Goal: Task Accomplishment & Management: Use online tool/utility

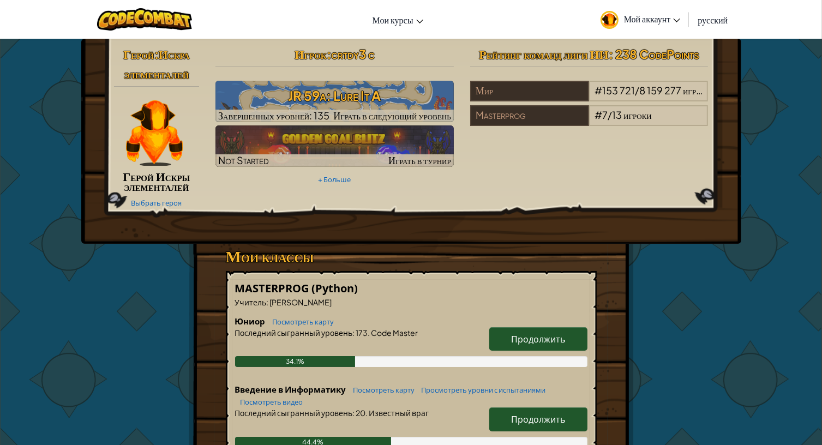
click at [539, 336] on span "Продолжить" at bounding box center [538, 338] width 54 height 11
select select "ru"
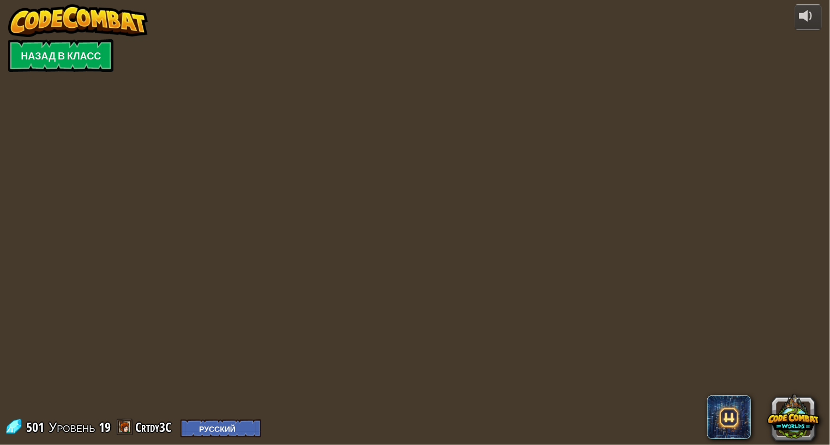
select select "ru"
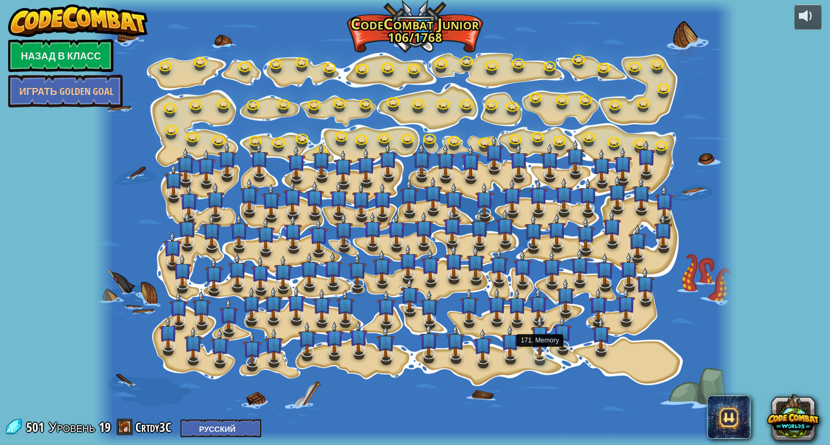
select select "ru"
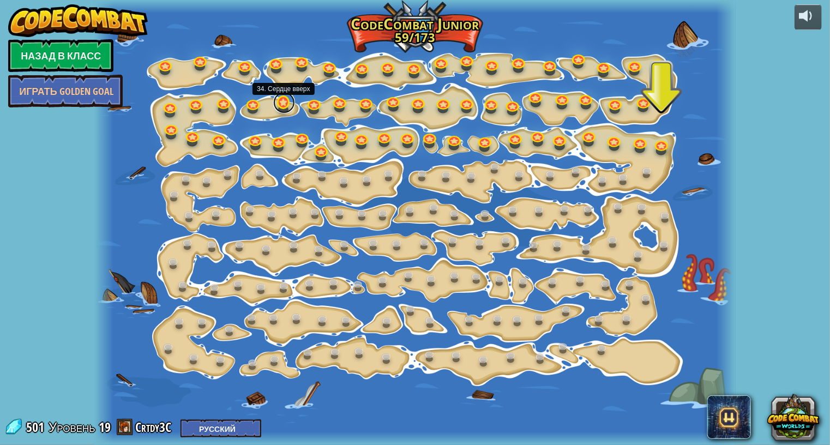
click at [280, 107] on link at bounding box center [284, 103] width 22 height 22
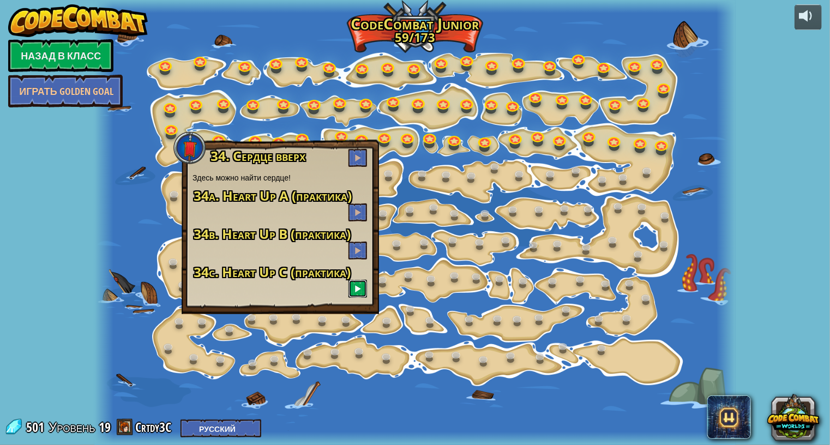
click at [353, 286] on button at bounding box center [357, 289] width 19 height 18
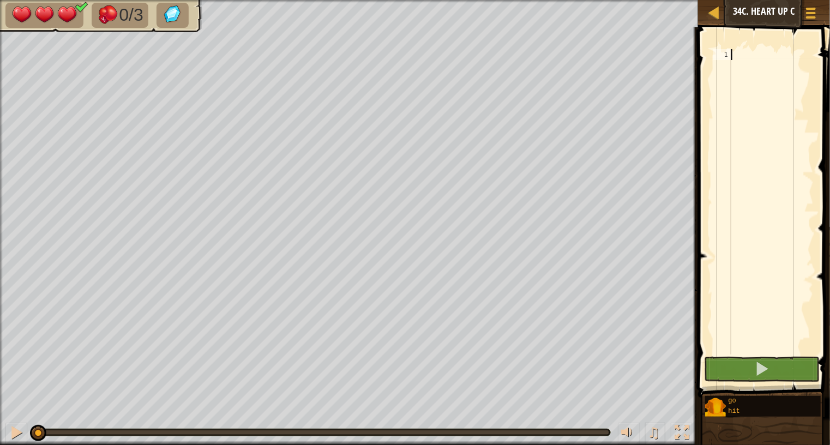
click at [784, 63] on div at bounding box center [771, 212] width 85 height 327
type textarea "п"
type textarea "go("up")"
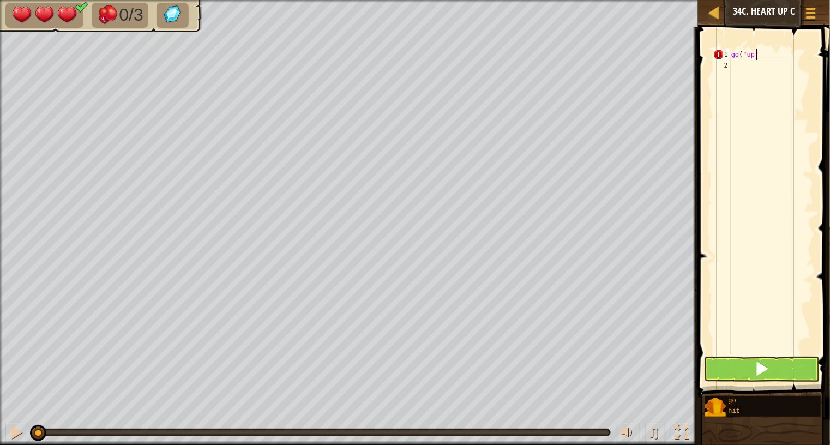
scroll to position [5, 2]
click at [776, 67] on div "go ( "up" )" at bounding box center [771, 212] width 85 height 327
type textarea "n"
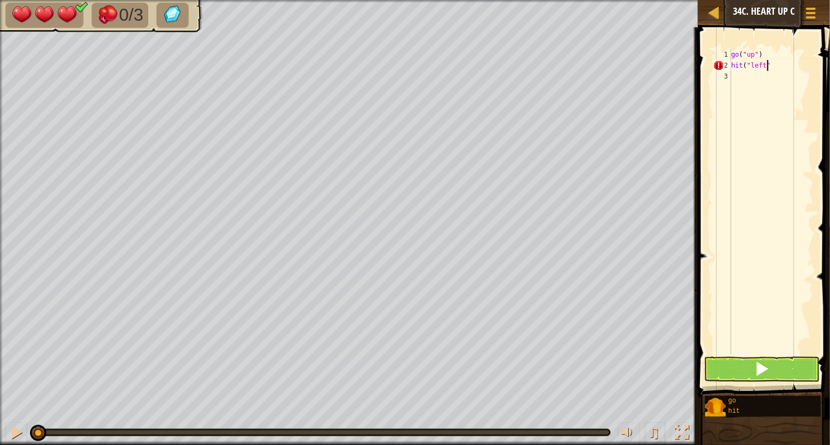
type textarea "hit("left")"
click at [779, 82] on div "go ( "up" ) hit ( "left" )" at bounding box center [771, 212] width 85 height 327
type textarea "n"
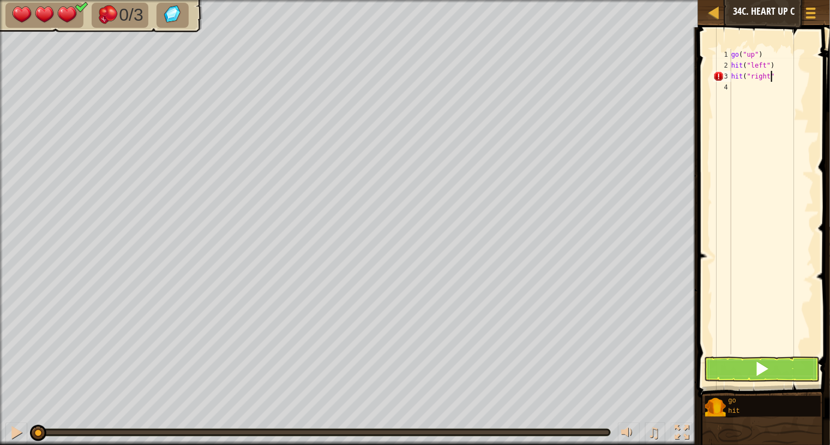
scroll to position [5, 2]
type textarea "hit("right")"
click at [753, 95] on div "go ( "up" ) hit ( "left" ) hit ( "right" )" at bounding box center [771, 212] width 85 height 327
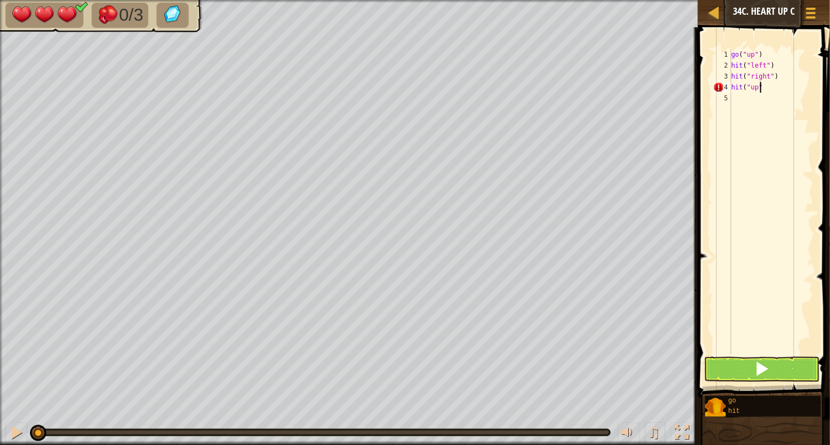
type textarea "hit("up")"
click at [742, 91] on div "go ( "up" ) hit ( "left" ) hit ( "right" ) hit ( "up" )" at bounding box center [771, 212] width 85 height 327
click at [740, 106] on div "go ( "up" ) hit ( "left" ) hit ( "right" ) hit ( "up" )" at bounding box center [771, 212] width 85 height 327
click at [766, 101] on div "go ( "up" ) hit ( "left" ) hit ( "right" ) hit ( "up" ) go ( "up" , 2 ")" at bounding box center [771, 212] width 85 height 327
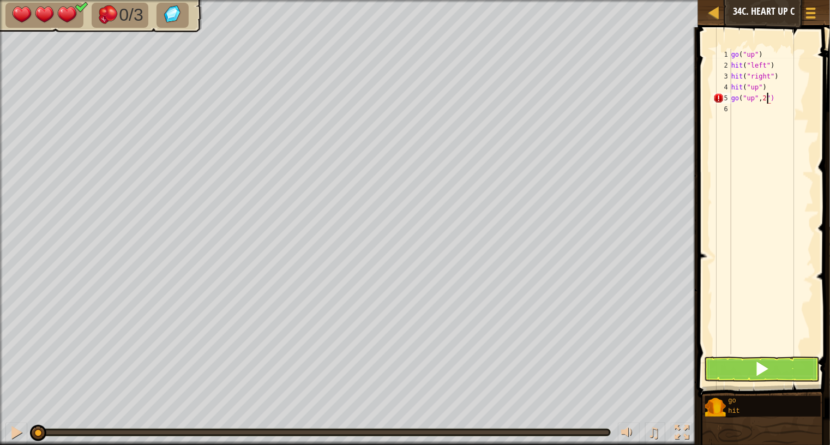
type textarea "go("up",2)"
click at [742, 115] on div "go ( "up" ) hit ( "left" ) hit ( "right" ) hit ( "up" ) go ( "up" , 2 )" at bounding box center [771, 212] width 85 height 327
drag, startPoint x: 734, startPoint y: 366, endPoint x: 741, endPoint y: 340, distance: 27.0
click at [739, 353] on div "1 2 3 4 5 6 go ( "up" ) hit ( "left" ) hit ( "right" ) hit ( "up" ) go ( "up" ,…" at bounding box center [762, 234] width 135 height 402
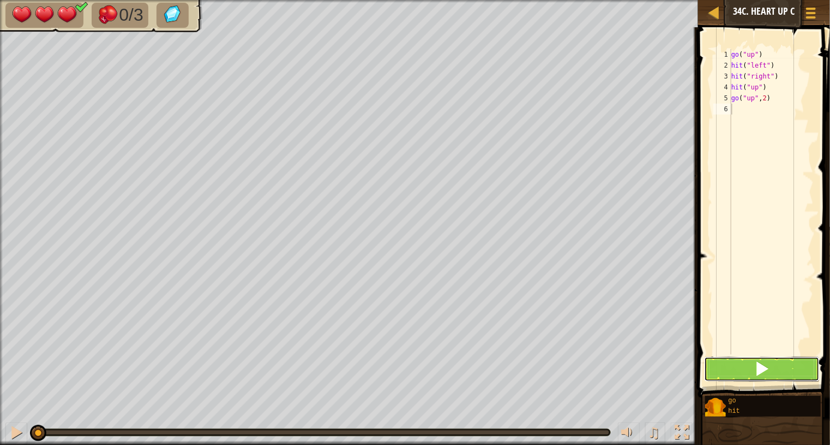
click at [779, 370] on button at bounding box center [761, 369] width 115 height 25
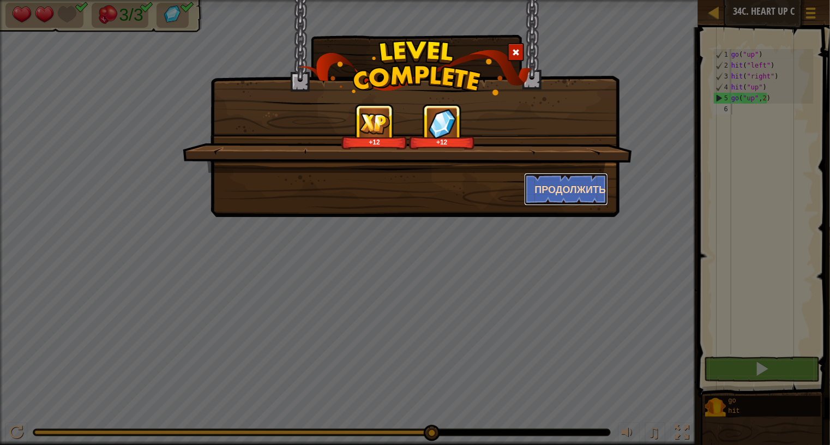
click at [541, 187] on button "Продолжить" at bounding box center [566, 189] width 85 height 33
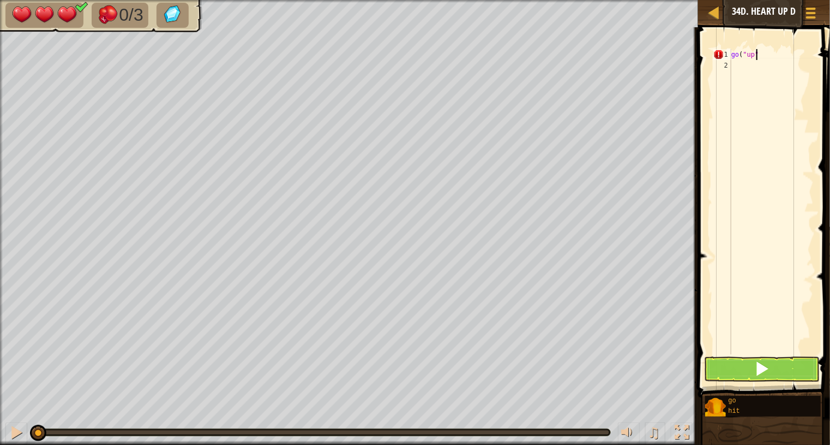
scroll to position [5, 1]
type textarea "go("up")"
type textarea "hit("right")"
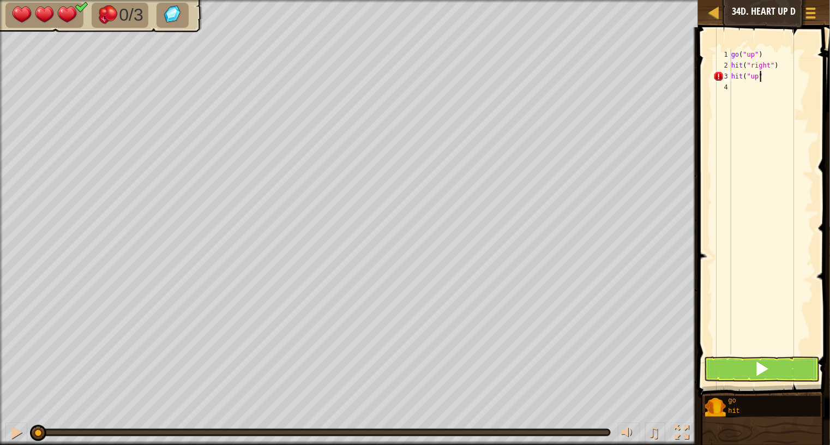
type textarea "hit("up")"
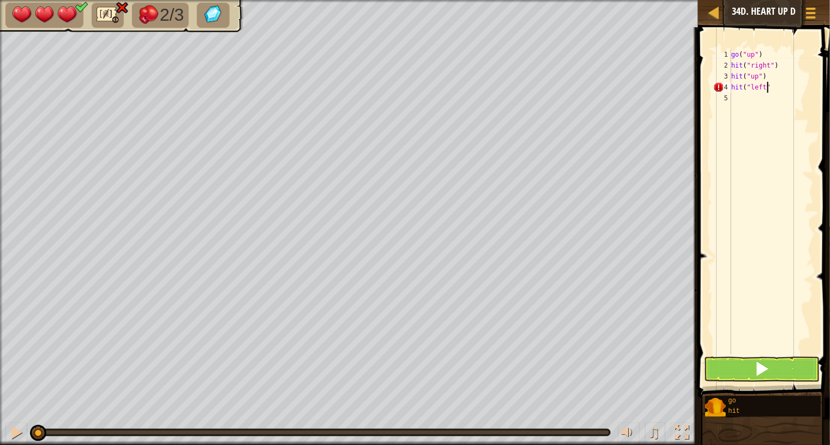
type textarea "hit("left")"
type textarea "go("up",2)"
click at [756, 363] on span at bounding box center [761, 368] width 15 height 15
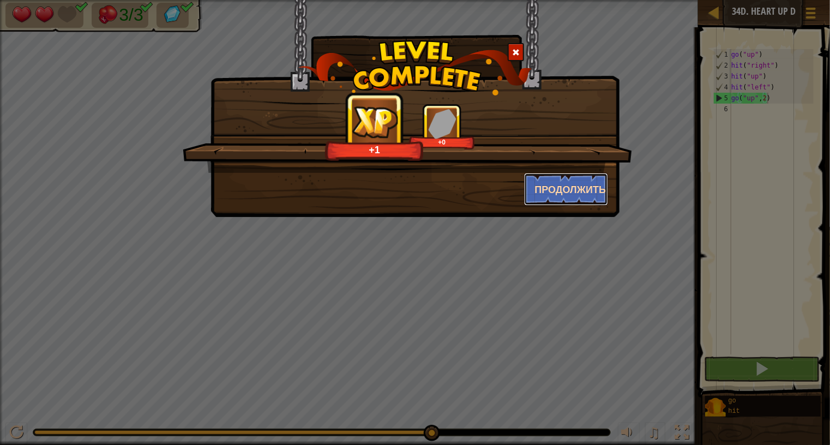
click at [576, 179] on button "Продолжить" at bounding box center [566, 189] width 85 height 33
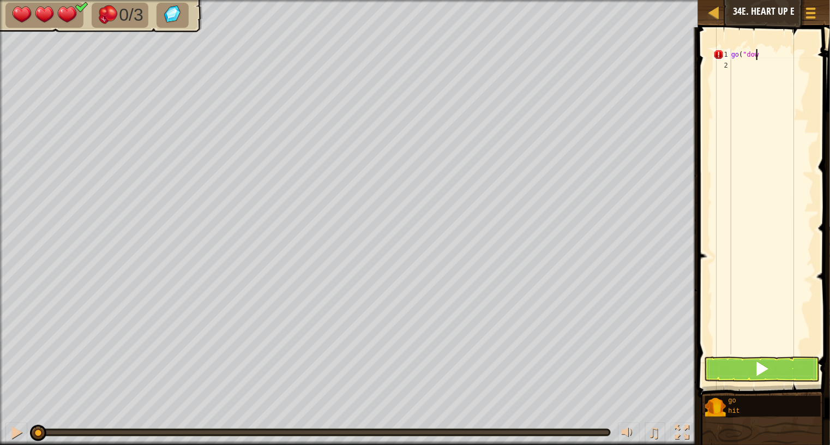
scroll to position [5, 2]
type textarea "go("down")"
type textarea "hit("left")"
type textarea "hit("down")"
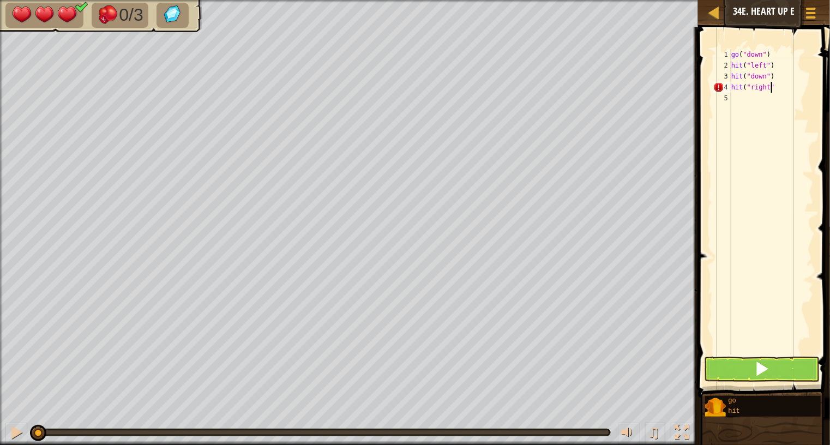
type textarea "hit("right")"
type textarea "h"
click at [763, 103] on div "go ( "down" ) hit ( "left" ) hit ( "down" ) hit ( "right" ) go ( "down" )" at bounding box center [771, 212] width 85 height 327
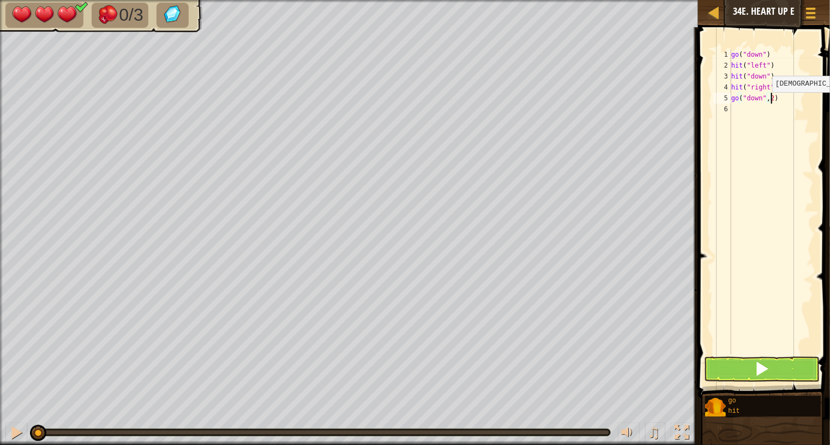
scroll to position [5, 3]
type textarea "go("down",2)"
drag, startPoint x: 752, startPoint y: 367, endPoint x: 748, endPoint y: 371, distance: 6.6
click at [748, 371] on button at bounding box center [761, 369] width 115 height 25
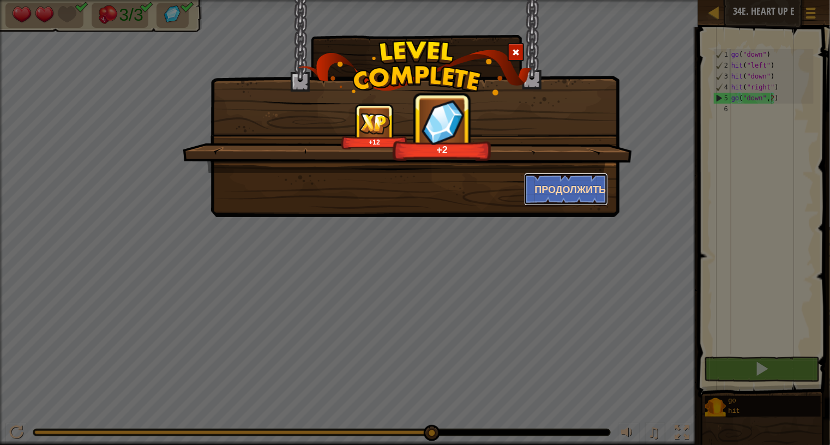
click at [551, 187] on button "Продолжить" at bounding box center [566, 189] width 85 height 33
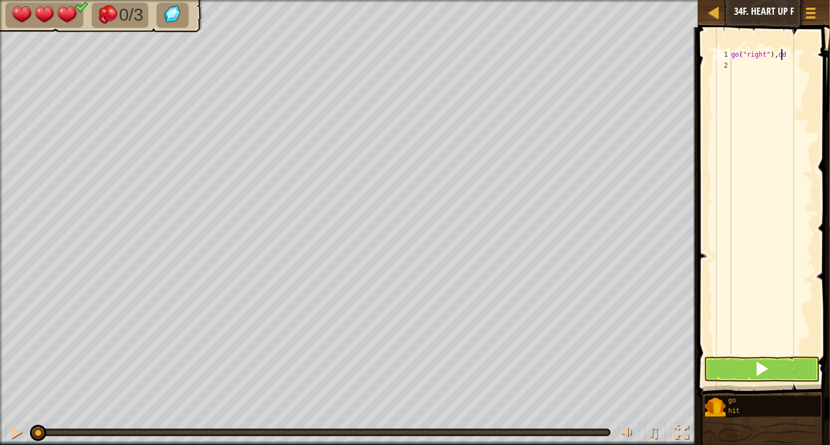
scroll to position [5, 3]
type textarea "go("right")"
type textarea "hit("down")"
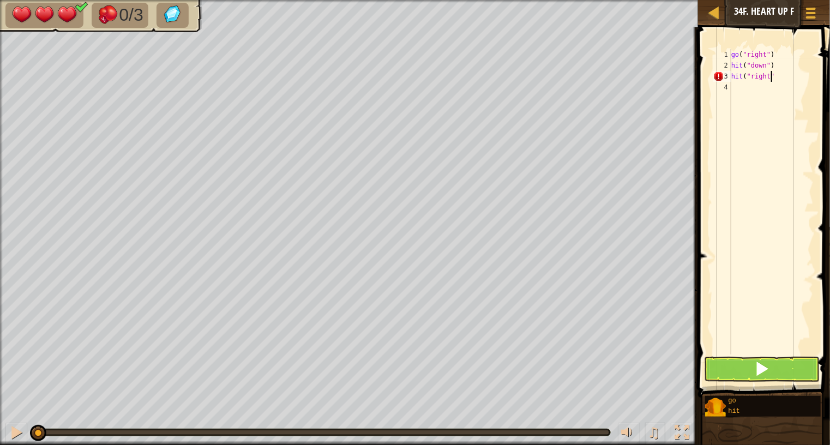
type textarea "hit("right")"
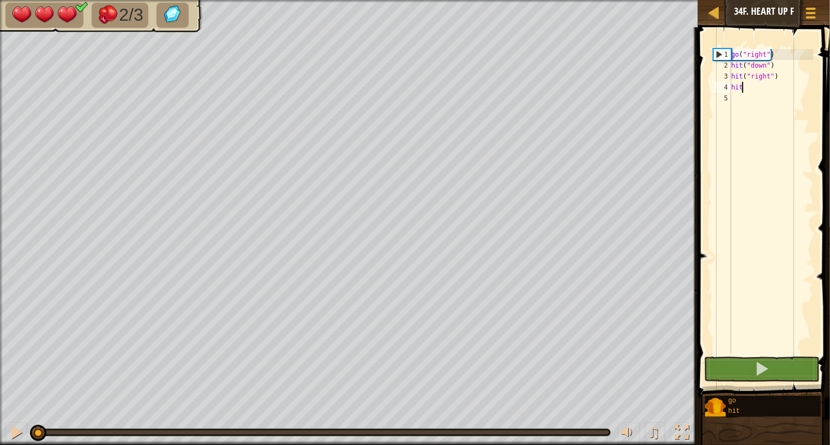
type textarea "hit"
click at [742, 93] on div "go ( "right" ) hit ( "down" ) hit ( "right" ) hit" at bounding box center [771, 212] width 85 height 327
click at [745, 91] on div "go ( "right" ) hit ( "down" ) hit ( "right" ) hit" at bounding box center [771, 212] width 85 height 327
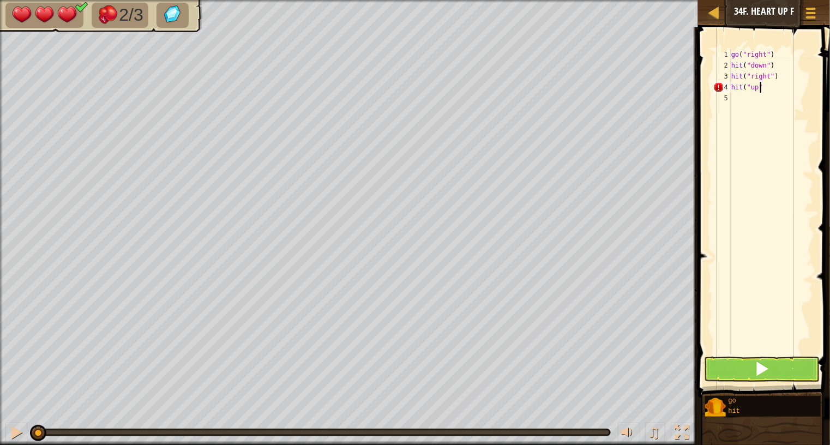
scroll to position [5, 2]
type textarea "hit("up")"
click at [761, 98] on div "go ( "right" ) hit ( "down" ) hit ( "right" ) hit ( "up" )" at bounding box center [771, 212] width 85 height 327
type textarea "go("right",2)"
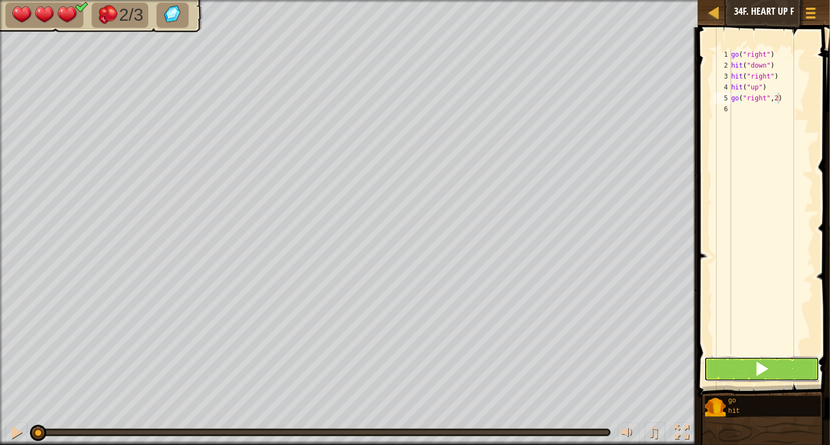
click at [744, 369] on button at bounding box center [761, 369] width 115 height 25
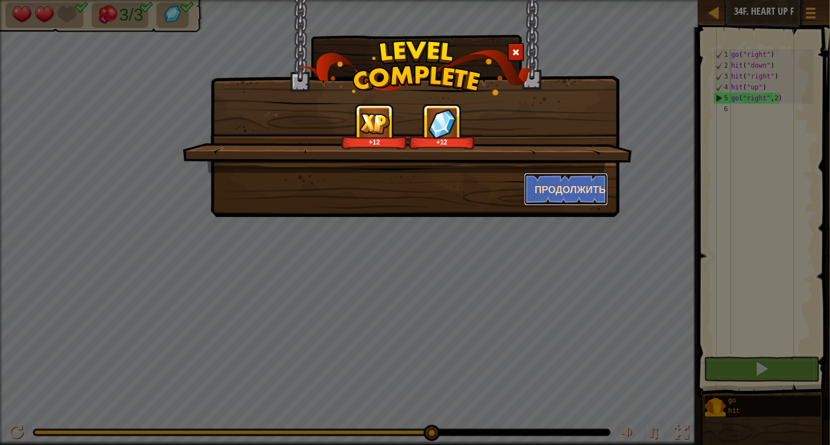
click at [564, 187] on button "Продолжить" at bounding box center [566, 189] width 85 height 33
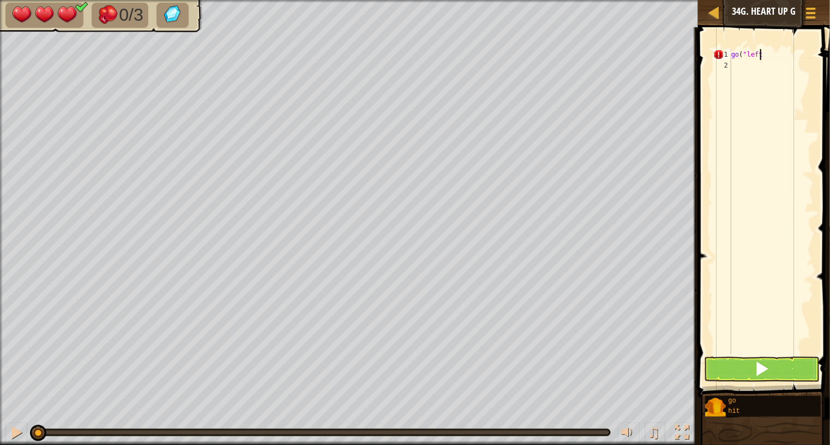
scroll to position [5, 2]
type textarea "go("left")"
type textarea "n"
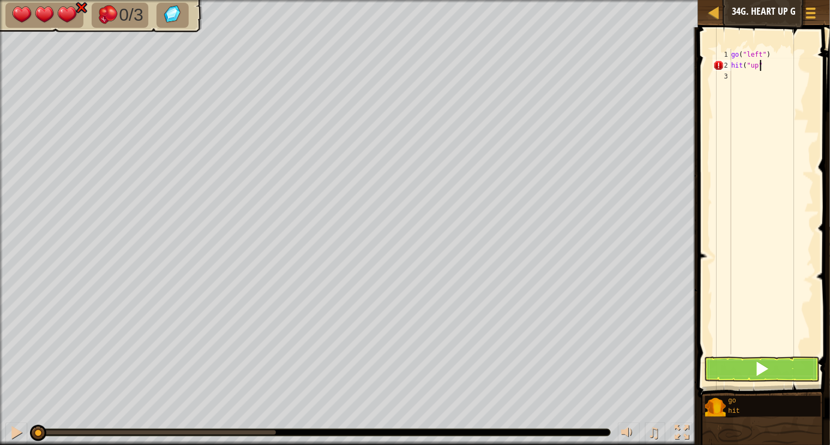
type textarea "hit("up")"
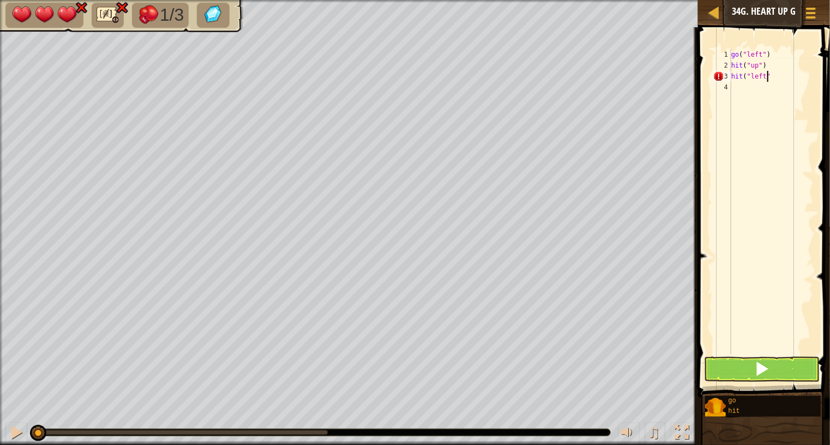
type textarea "hit("left")"
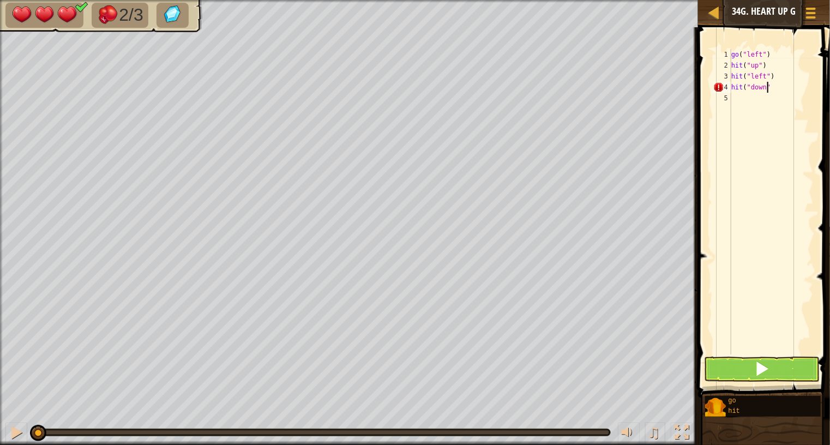
type textarea "hit("down")"
type textarea "go("left",2)"
click at [749, 362] on button at bounding box center [761, 369] width 115 height 25
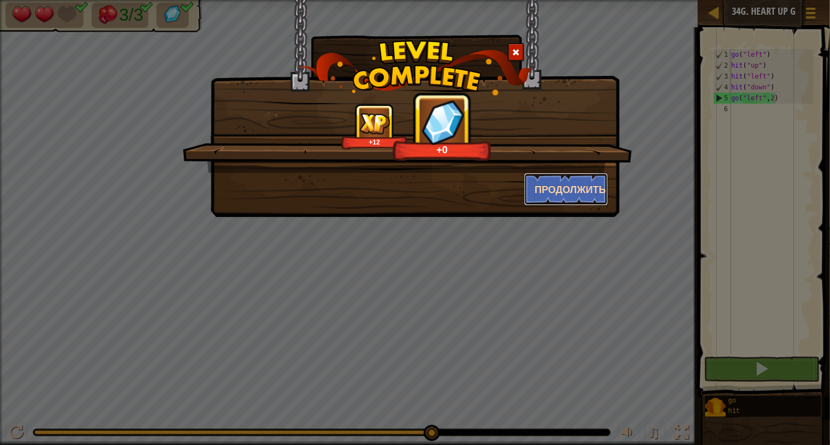
click at [552, 194] on button "Продолжить" at bounding box center [566, 189] width 85 height 33
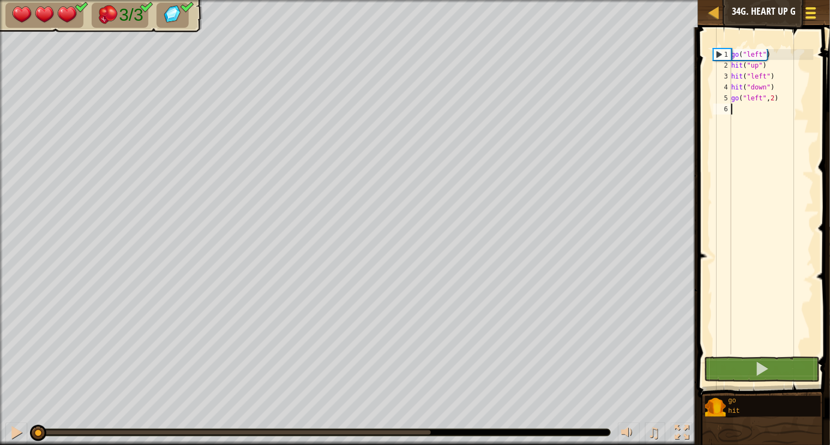
click at [808, 16] on span at bounding box center [811, 17] width 10 height 2
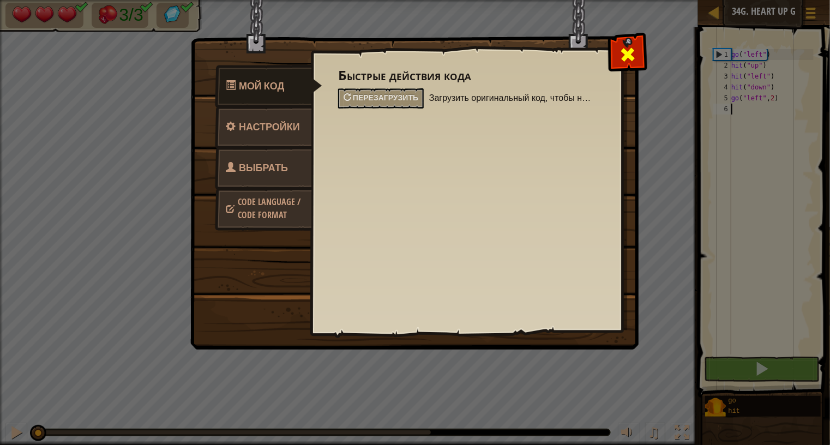
click at [622, 46] on span at bounding box center [627, 54] width 17 height 17
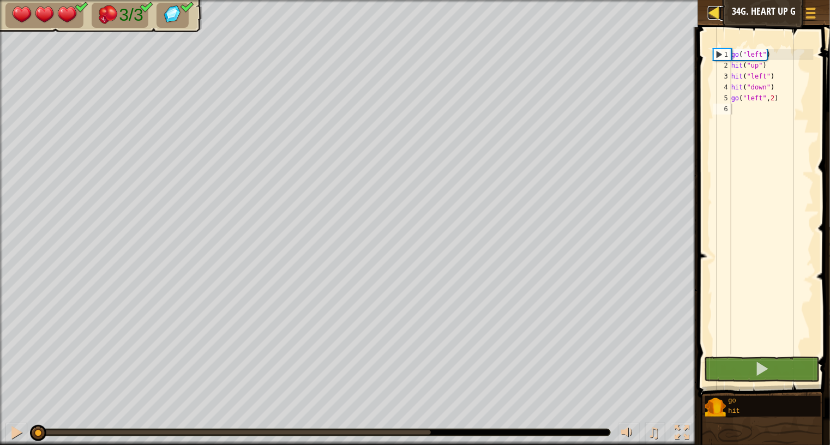
click at [718, 10] on div at bounding box center [715, 13] width 14 height 14
select select "ru"
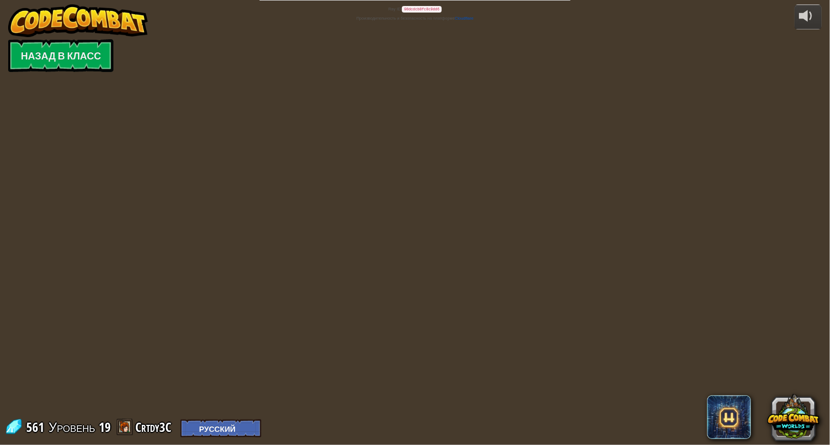
select select "ru"
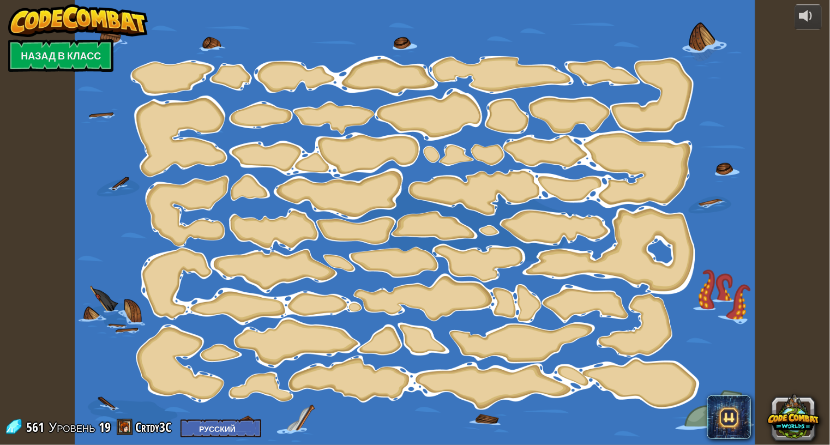
select select "ru"
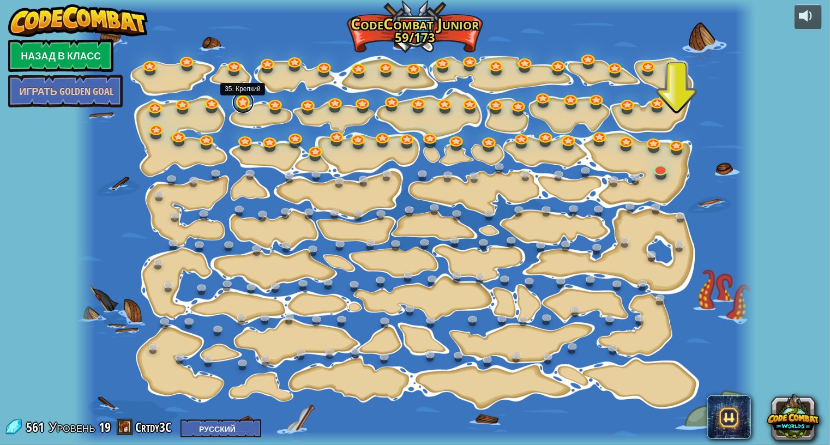
click at [243, 100] on link at bounding box center [243, 103] width 22 height 22
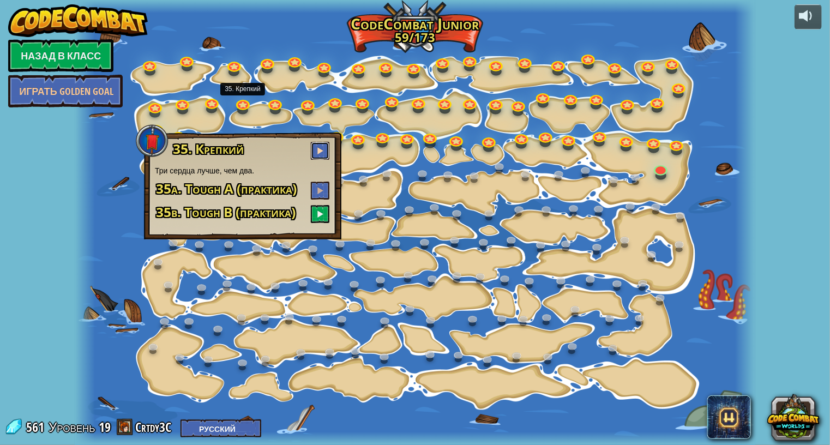
click at [326, 150] on button at bounding box center [320, 151] width 19 height 18
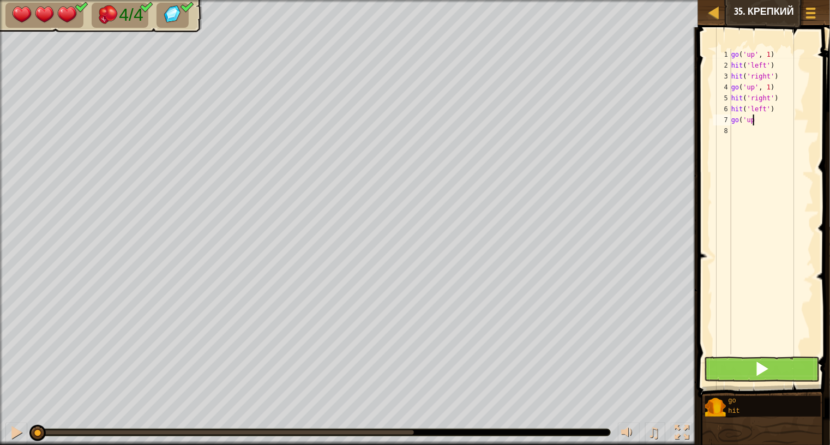
type textarea "g"
type textarea "h"
type textarea "g"
type textarea "h"
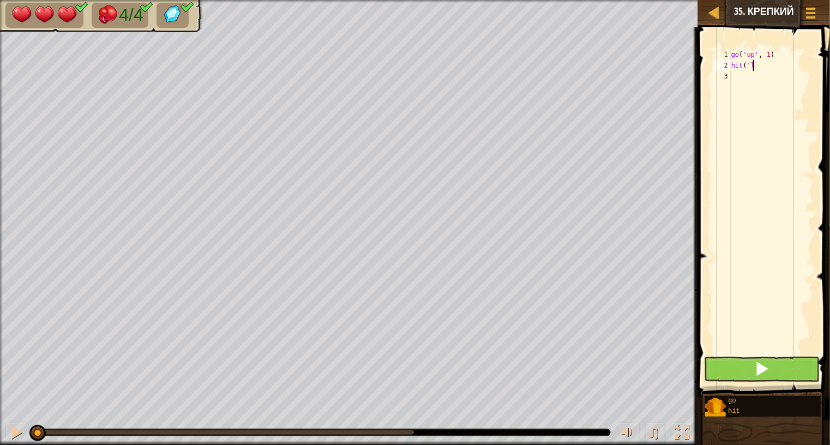
type textarea "h"
type textarea "g"
